Goal: Task Accomplishment & Management: Manage account settings

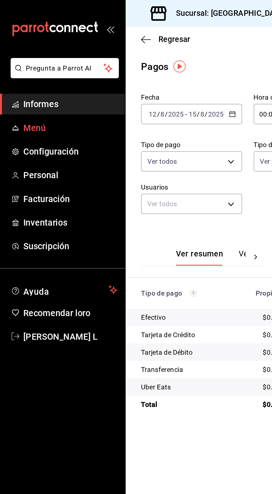
click at [18, 78] on link "Menú" at bounding box center [36, 74] width 72 height 12
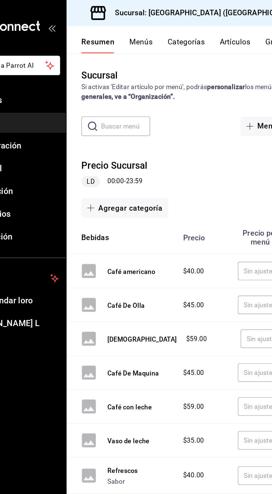
click at [170, 25] on font "Artículos" at bounding box center [173, 25] width 18 height 5
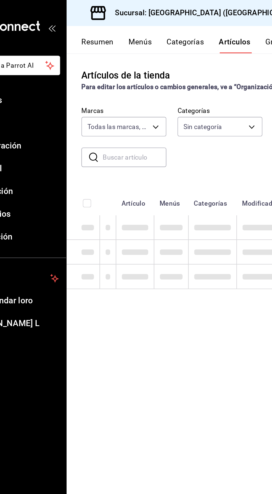
type input "2b84cae1-63b0-46e7-b582-56d4f1b62064"
type input "2dc85e15-f1e1-4ab3-a976-7f0d679d8dc3,4feac3c7-3e16-403b-b6d7-b98f42e28ad9,73dcd…"
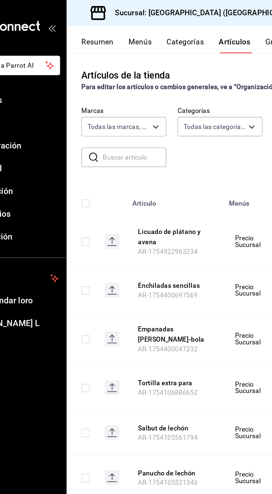
click at [101, 96] on input "text" at bounding box center [113, 94] width 38 height 11
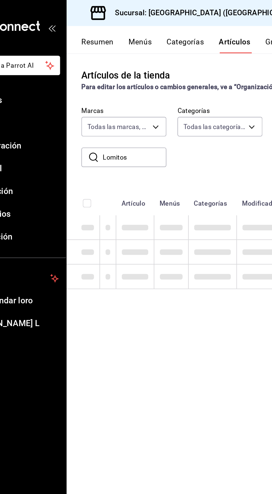
type input "Lomitos"
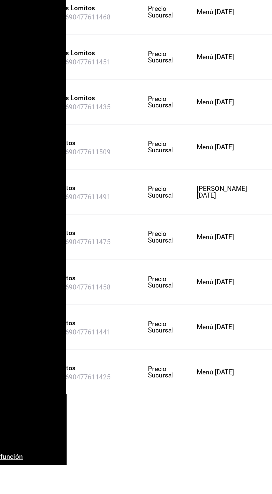
scroll to position [0, 59]
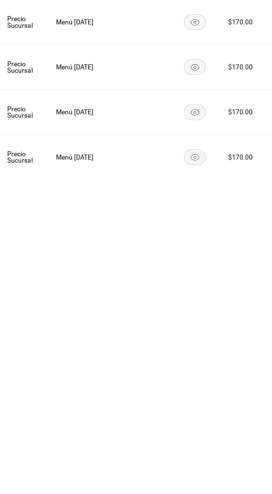
click at [272, 439] on icon "comportamiento" at bounding box center [277, 439] width 6 height 6
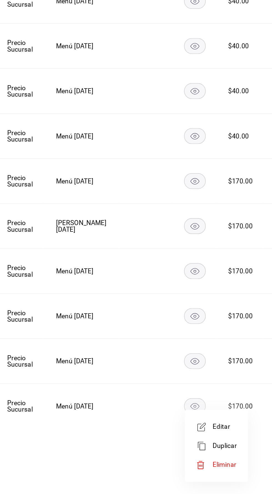
scroll to position [0, 0]
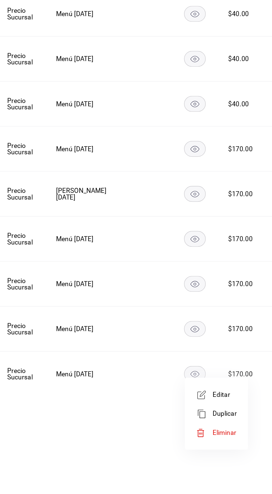
click at [245, 452] on font "Editar" at bounding box center [242, 451] width 11 height 4
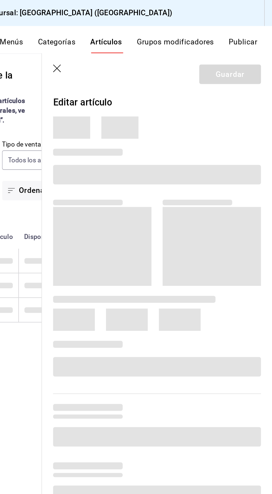
type input "2dc85e15-f1e1-4ab3-a976-7f0d679d8dc3,4feac3c7-3e16-403b-b6d7-b98f42e28ad9,73dcd…"
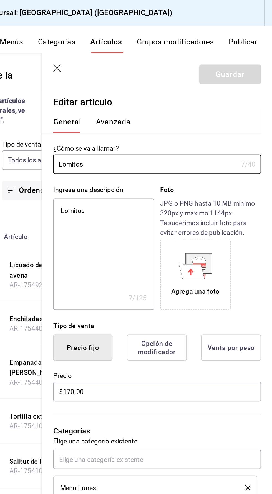
type textarea "x"
type input "2b84cae1-63b0-46e7-b582-56d4f1b62064"
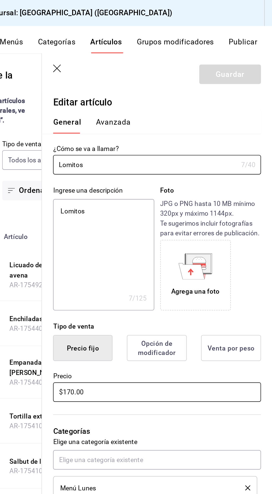
click at [163, 234] on input "$170.00" at bounding box center [203, 235] width 124 height 12
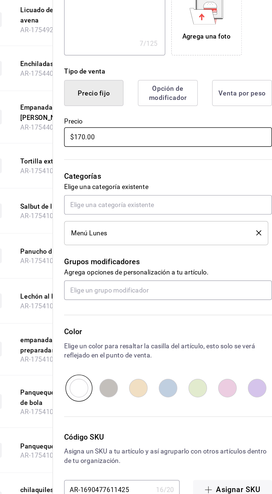
type textarea "x"
type input "$170.00"
type textarea "x"
type input "$170.00"
type textarea "x"
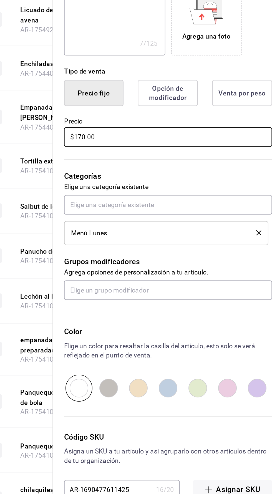
type input "$17.00"
type textarea "x"
type input "$1.00"
type textarea "x"
type input "$18.00"
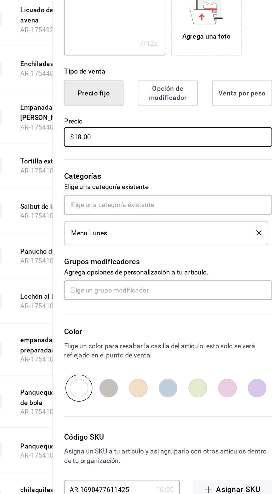
type textarea "x"
type input "$185.00"
type textarea "x"
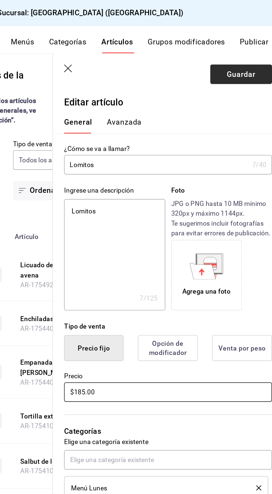
type input "$185.00"
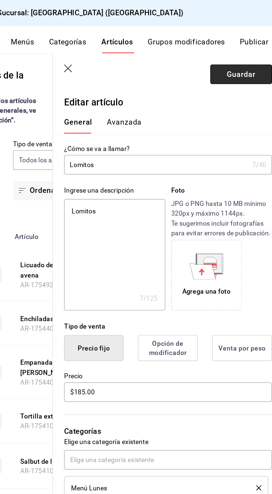
click at [244, 46] on font "Guardar" at bounding box center [246, 44] width 17 height 5
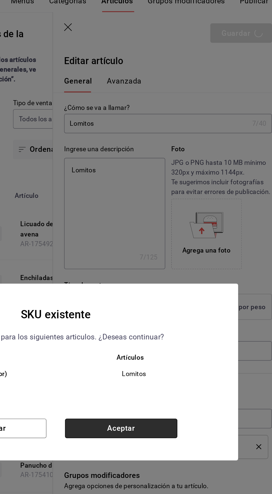
click at [193, 287] on button "Aceptar" at bounding box center [175, 281] width 67 height 12
type textarea "x"
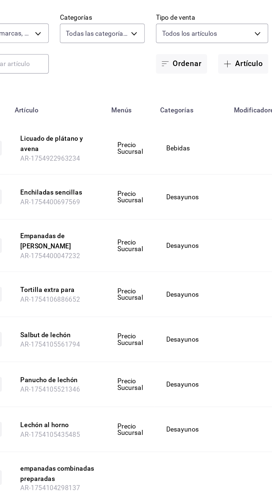
scroll to position [11, 0]
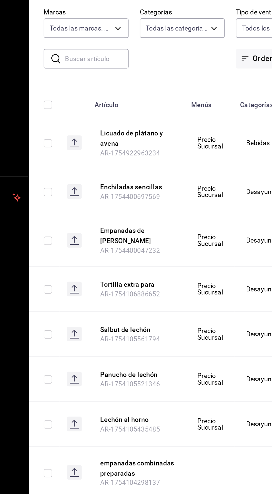
click at [99, 85] on input "text" at bounding box center [113, 83] width 38 height 11
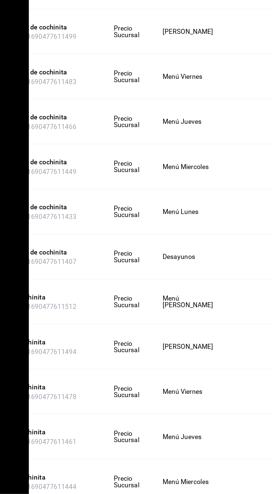
scroll to position [0, 62]
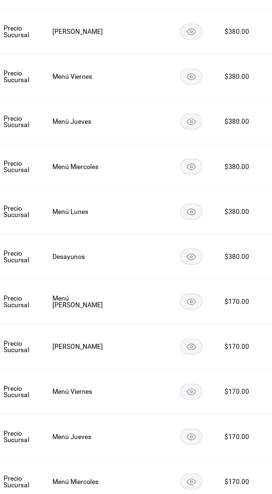
type input "Cochinita"
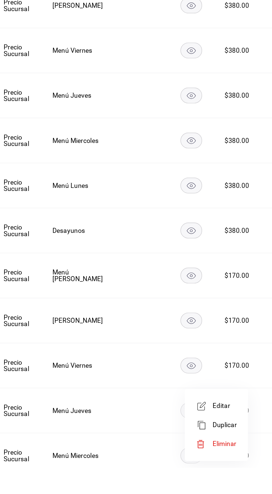
scroll to position [0, 0]
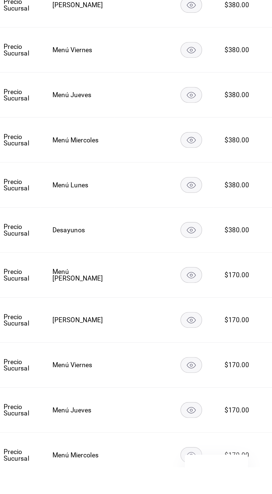
click at [248, 494] on span "Editar" at bounding box center [244, 497] width 14 height 6
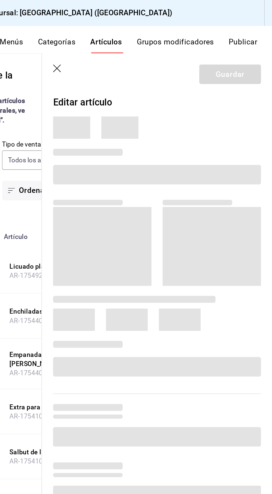
type input "2dc85e15-f1e1-4ab3-a976-7f0d679d8dc3,4feac3c7-3e16-403b-b6d7-b98f42e28ad9,73dcd…"
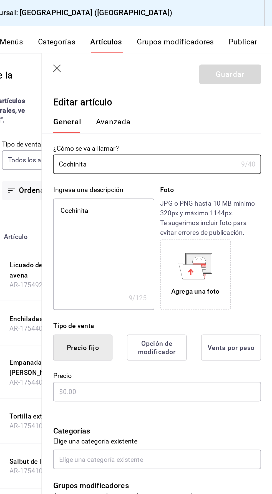
type textarea "x"
type input "$170.00"
type textarea "x"
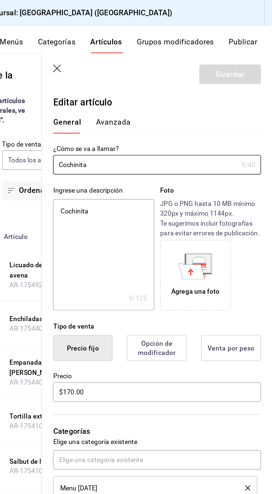
type input "2b84cae1-63b0-46e7-b582-56d4f1b62064"
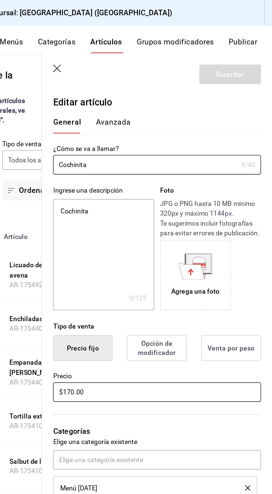
click at [160, 235] on input "$170.00" at bounding box center [203, 235] width 124 height 12
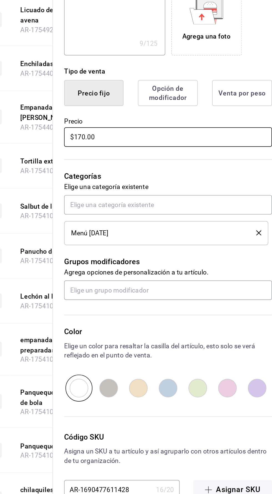
type textarea "x"
type input "$170.00"
type textarea "x"
type input "$170.00"
type textarea "x"
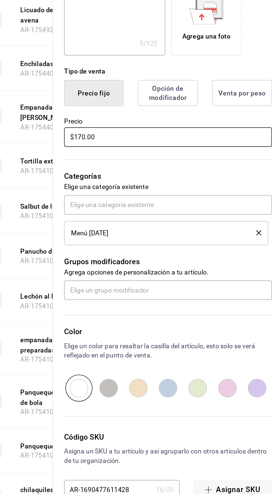
type input "$17.00"
type textarea "x"
type input "$1.00"
type textarea "x"
type input "$18.00"
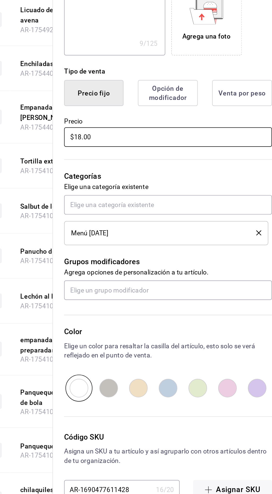
type textarea "x"
type input "$185.00"
type textarea "x"
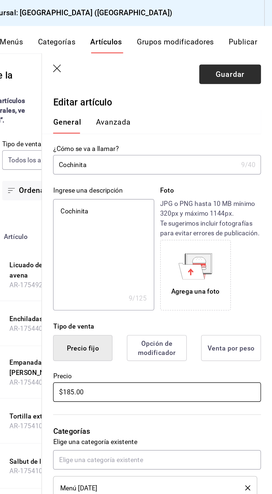
type input "$185.00"
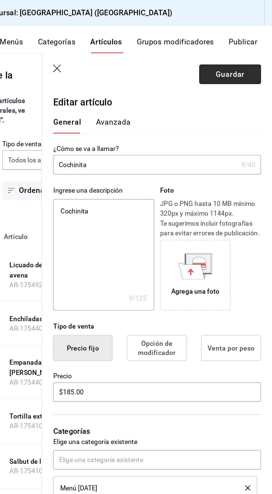
click at [247, 45] on font "Guardar" at bounding box center [246, 44] width 17 height 5
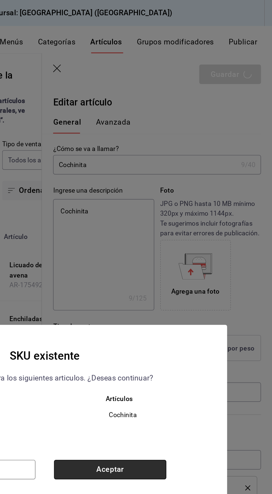
click at [195, 283] on button "Aceptar" at bounding box center [175, 281] width 67 height 12
type textarea "x"
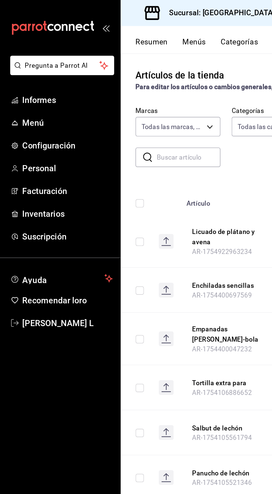
click at [102, 95] on input "text" at bounding box center [113, 94] width 38 height 11
type input "Lomitos"
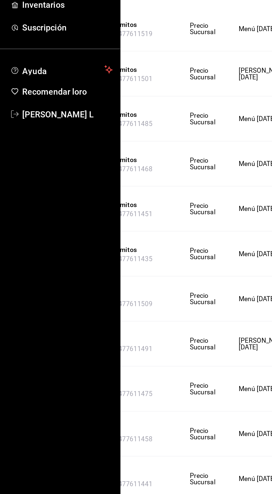
scroll to position [39, 0]
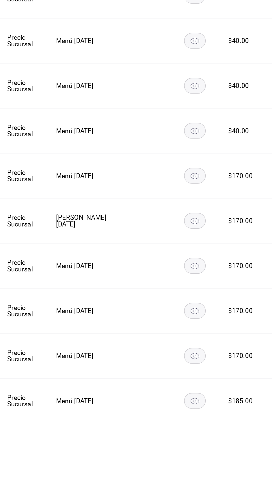
click at [272, 409] on icon "comportamiento" at bounding box center [277, 412] width 6 height 6
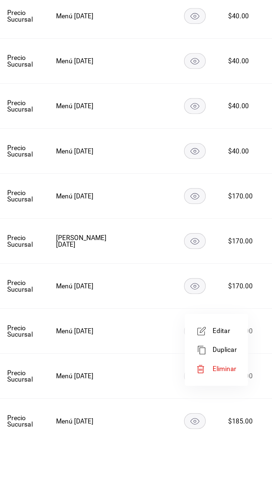
scroll to position [0, 0]
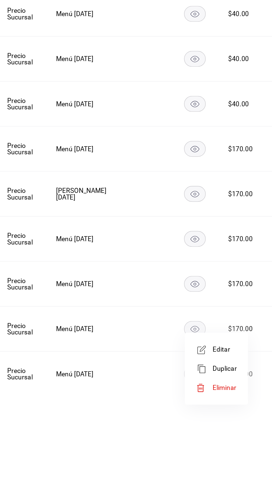
click at [246, 426] on font "Editar" at bounding box center [242, 424] width 11 height 4
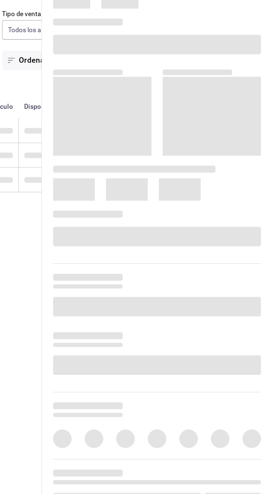
type input "2dc85e15-f1e1-4ab3-a976-7f0d679d8dc3,4feac3c7-3e16-403b-b6d7-b98f42e28ad9,73dcd…"
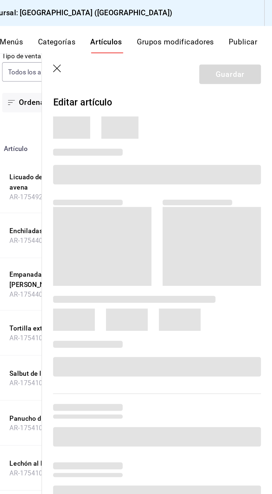
scroll to position [54, 0]
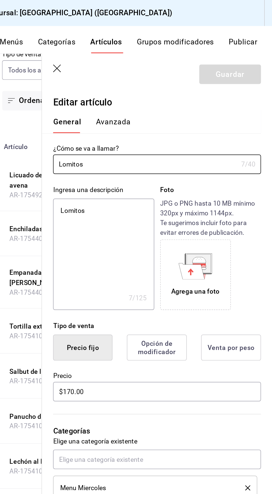
type textarea "x"
type input "2b84cae1-63b0-46e7-b582-56d4f1b62064"
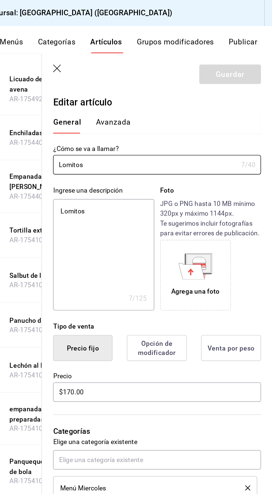
scroll to position [112, 0]
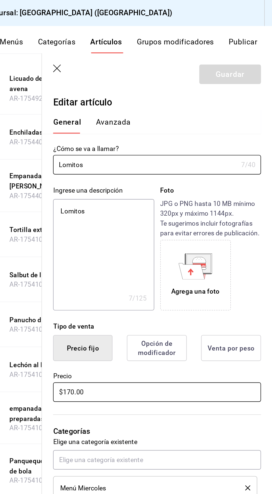
click at [171, 236] on input "$170.00" at bounding box center [203, 235] width 124 height 12
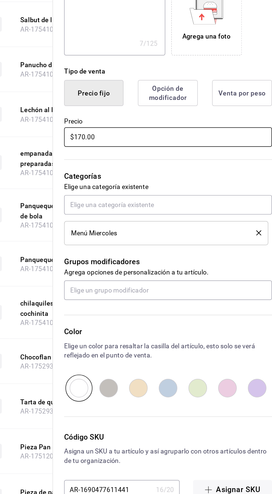
type textarea "x"
type input "$170.00"
type textarea "x"
type input "$170.00"
type textarea "x"
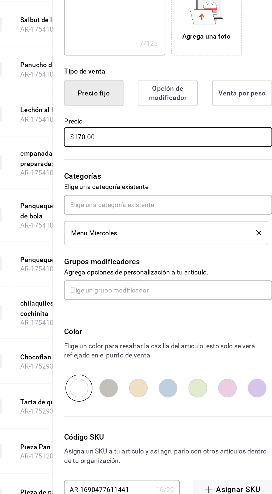
type input "$17.00"
type textarea "x"
type input "$1.00"
type textarea "x"
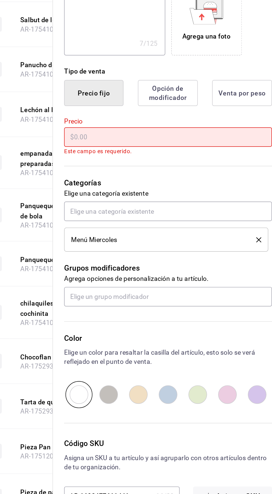
type input "$1.00"
type textarea "x"
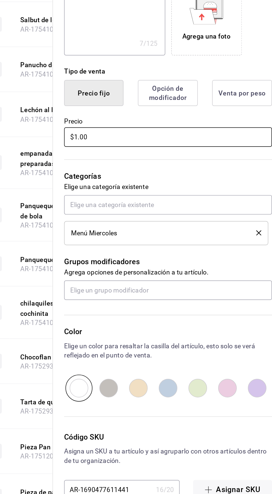
type input "$18.00"
type textarea "x"
type input "$185.00"
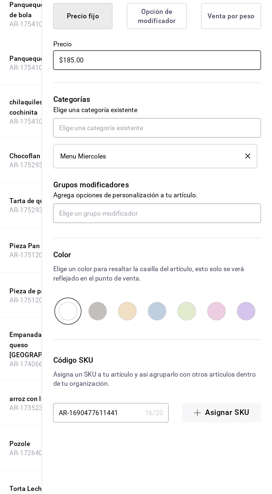
scroll to position [39, 0]
type textarea "x"
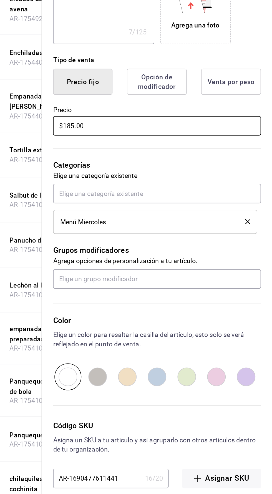
scroll to position [0, 0]
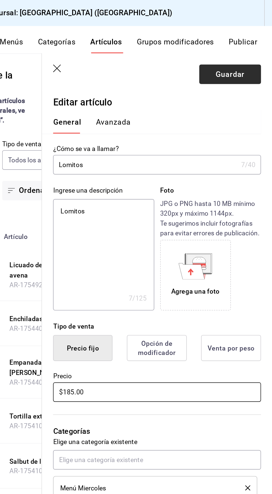
type input "$185.00"
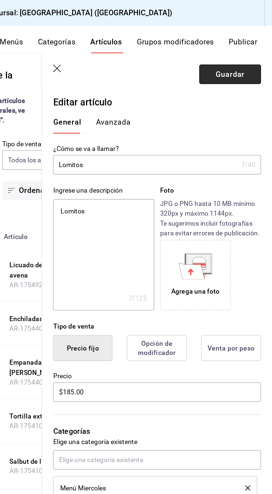
click at [245, 46] on font "Guardar" at bounding box center [246, 44] width 17 height 5
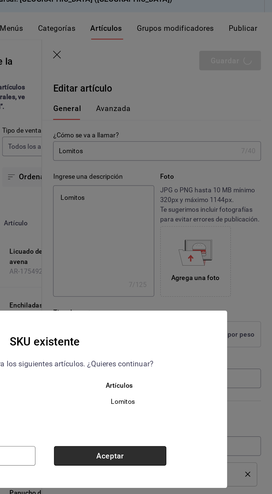
click at [189, 287] on button "Aceptar" at bounding box center [175, 281] width 67 height 12
type textarea "x"
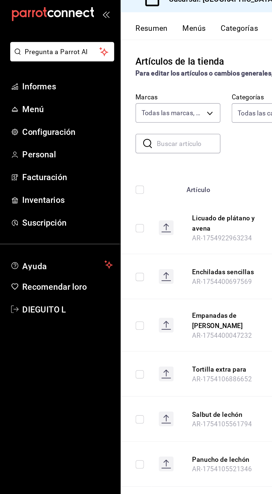
click at [109, 96] on input "text" at bounding box center [113, 94] width 38 height 11
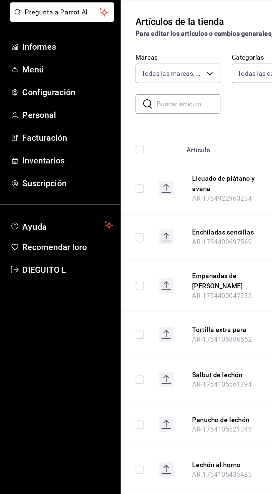
type input "Lomitos"
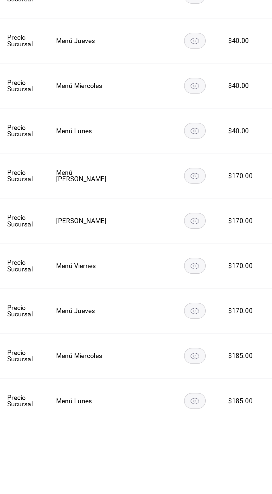
click at [272, 382] on icon "comportamiento" at bounding box center [277, 385] width 6 height 6
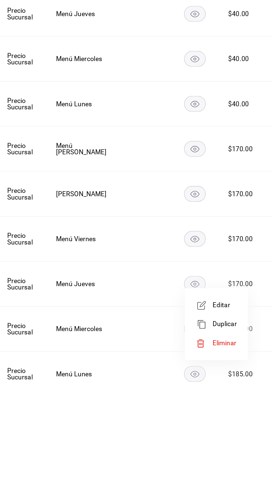
click at [246, 400] on span "Editar" at bounding box center [244, 397] width 14 height 6
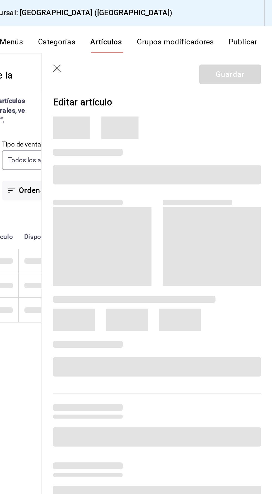
type input "2dc85e15-f1e1-4ab3-a976-7f0d679d8dc3,4feac3c7-3e16-403b-b6d7-b98f42e28ad9,73dcd…"
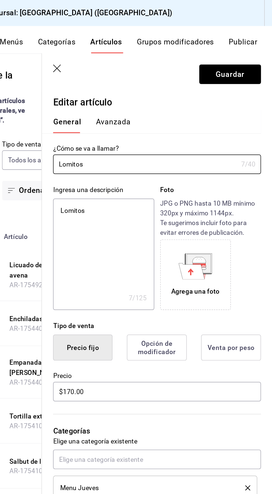
type input "2b84cae1-63b0-46e7-b582-56d4f1b62064"
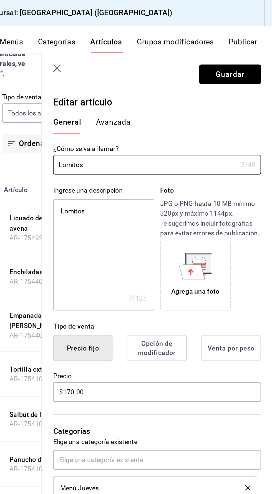
scroll to position [28, 0]
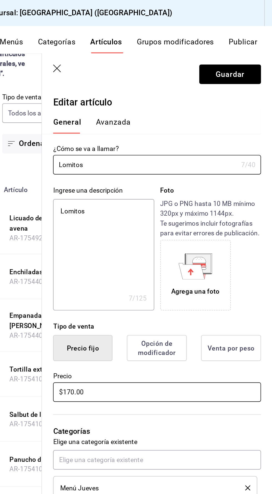
click at [171, 236] on input "$170.00" at bounding box center [203, 235] width 124 height 12
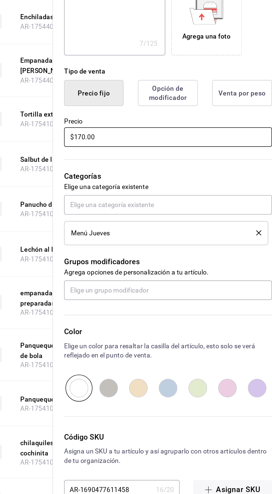
type textarea "x"
type input "$170.00"
type textarea "x"
type input "$170.00"
type textarea "x"
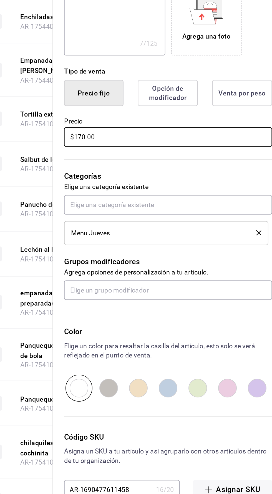
type input "$17.00"
type textarea "x"
type input "$1.00"
type textarea "x"
type input "$18.00"
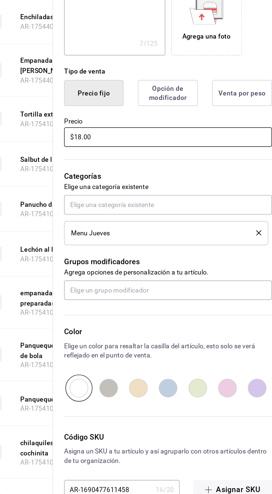
type textarea "x"
type input "$185.00"
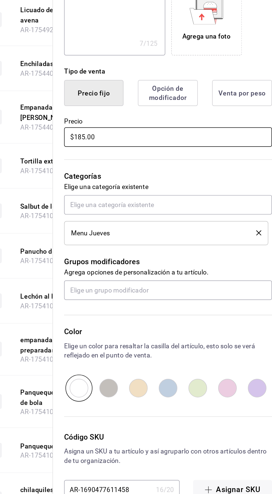
scroll to position [0, 24]
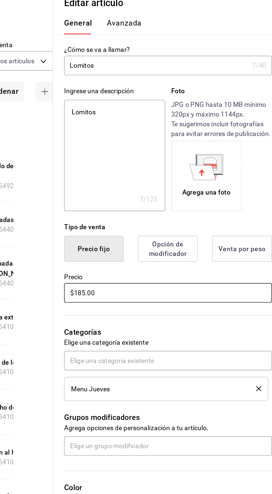
type textarea "x"
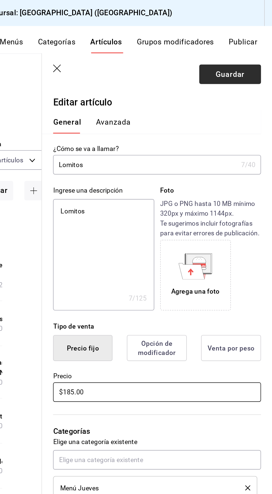
type input "$185.00"
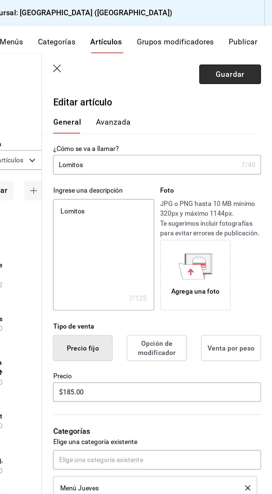
click at [253, 48] on button "Guardar" at bounding box center [247, 45] width 37 height 12
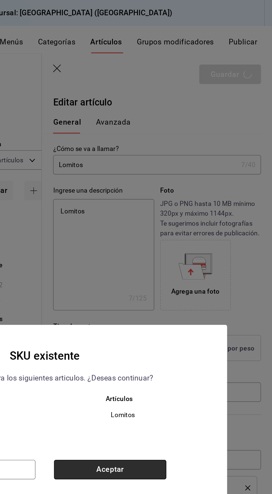
click at [190, 281] on button "Aceptar" at bounding box center [175, 281] width 67 height 12
type textarea "x"
